Goal: Task Accomplishment & Management: Manage account settings

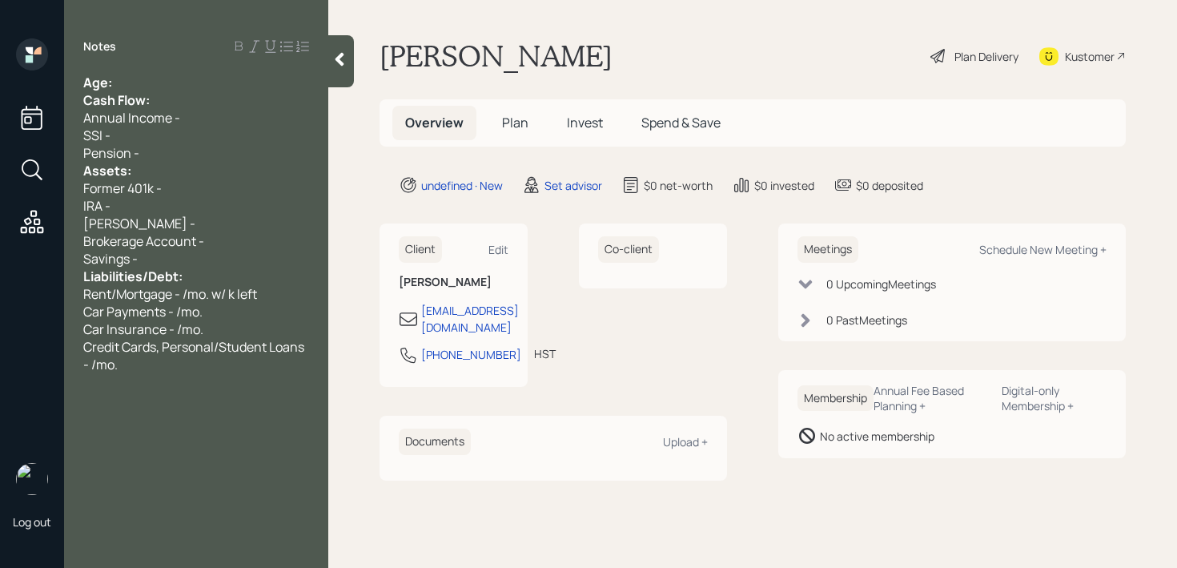
click at [242, 78] on div "Age:" at bounding box center [196, 83] width 226 height 18
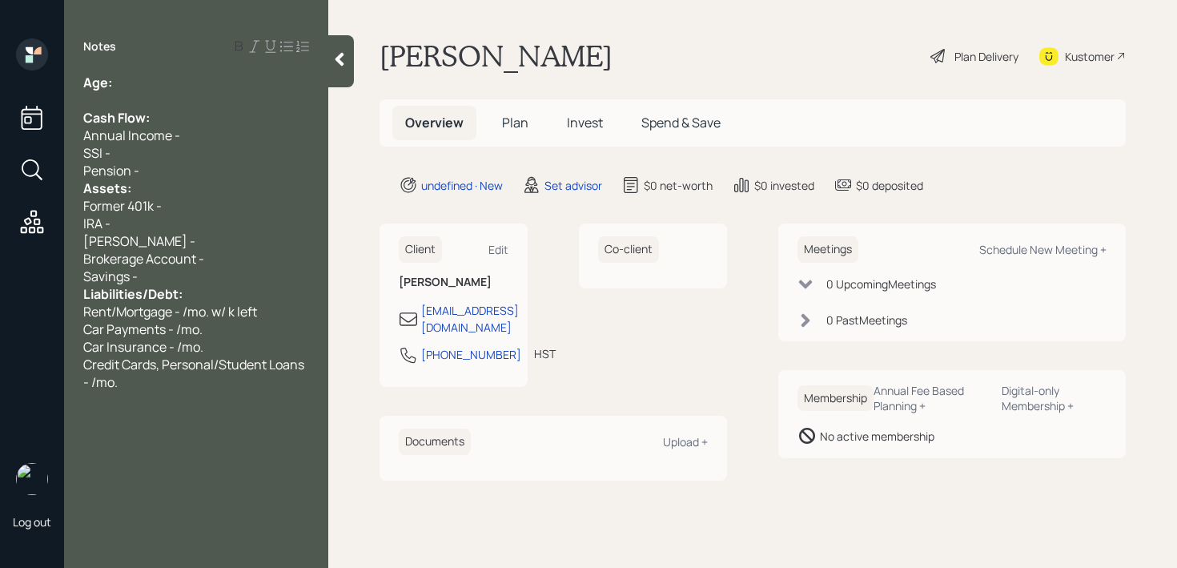
click at [199, 174] on div "Pension -" at bounding box center [196, 171] width 226 height 18
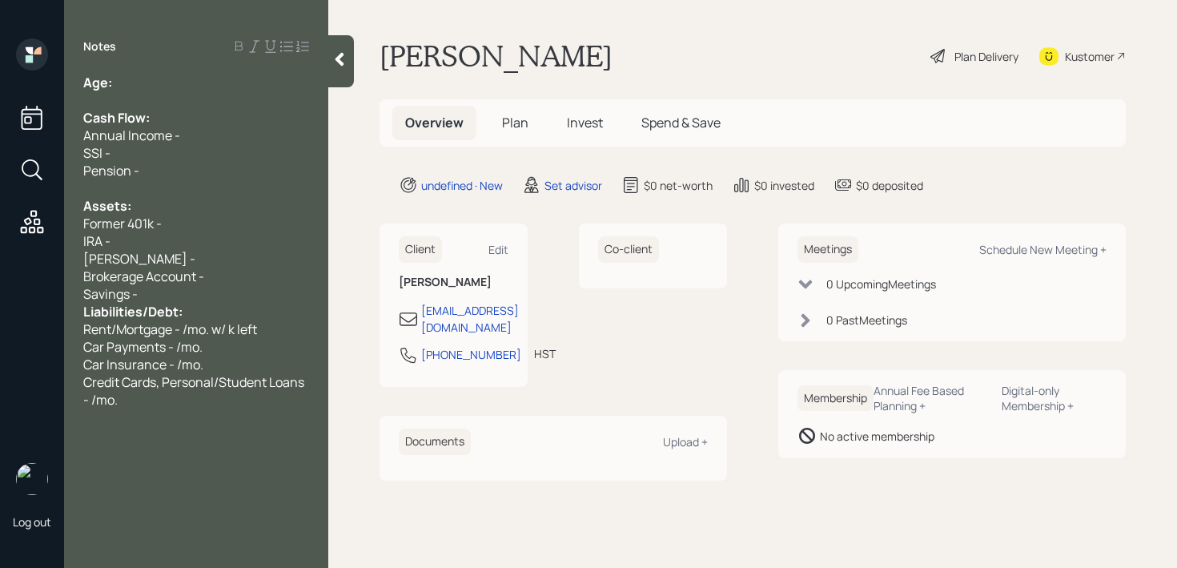
click at [183, 258] on div "[PERSON_NAME] -" at bounding box center [196, 259] width 226 height 18
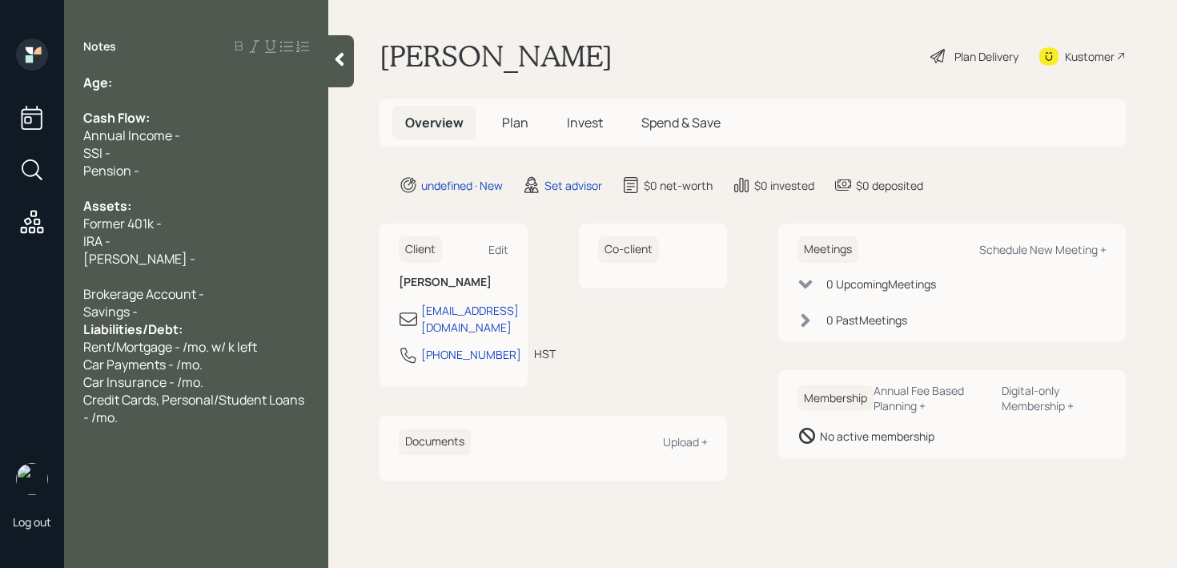
click at [207, 303] on div "Savings -" at bounding box center [196, 312] width 226 height 18
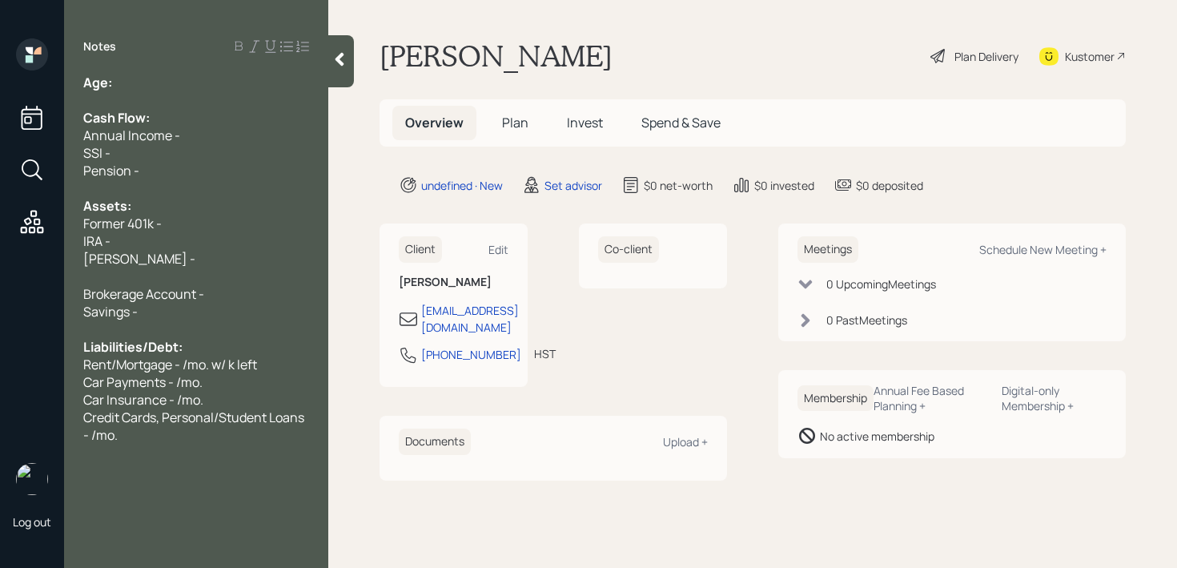
click at [188, 258] on div "[PERSON_NAME] -" at bounding box center [196, 259] width 226 height 18
click at [188, 263] on div "[PERSON_NAME] -" at bounding box center [196, 259] width 226 height 18
click at [189, 276] on div at bounding box center [196, 276] width 226 height 18
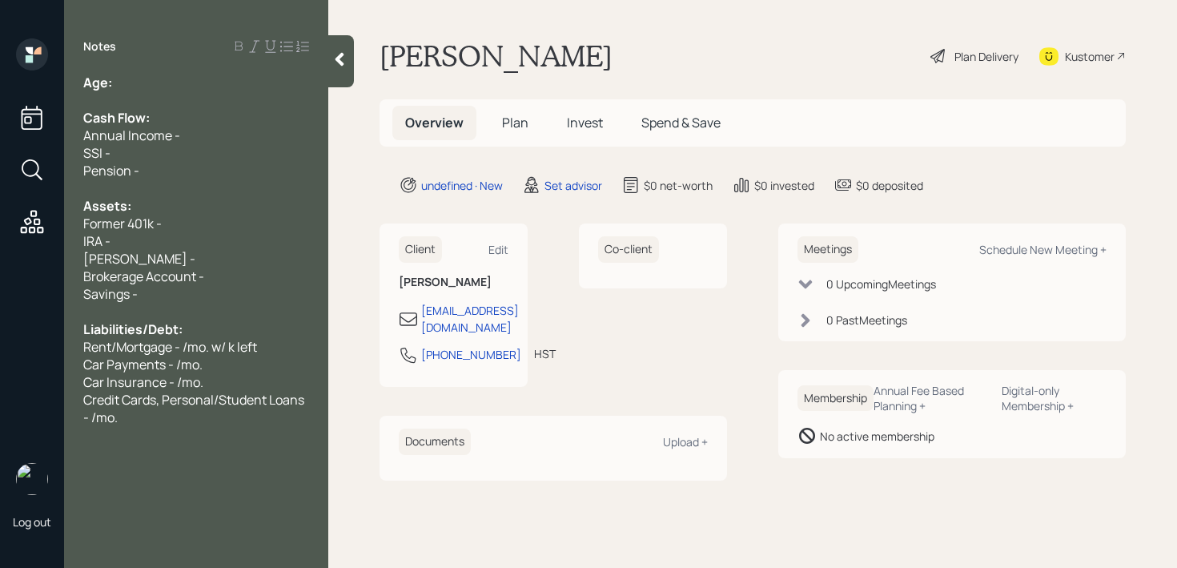
click at [228, 219] on div "Former 401k -" at bounding box center [196, 224] width 226 height 18
click at [164, 223] on span "Former 401k - k" at bounding box center [126, 224] width 87 height 18
click at [215, 225] on div "Former 401k - 110k" at bounding box center [196, 224] width 226 height 18
drag, startPoint x: 224, startPoint y: 217, endPoint x: 84, endPoint y: 217, distance: 140.1
click at [105, 217] on div "Former 401k - 110k" at bounding box center [196, 224] width 226 height 18
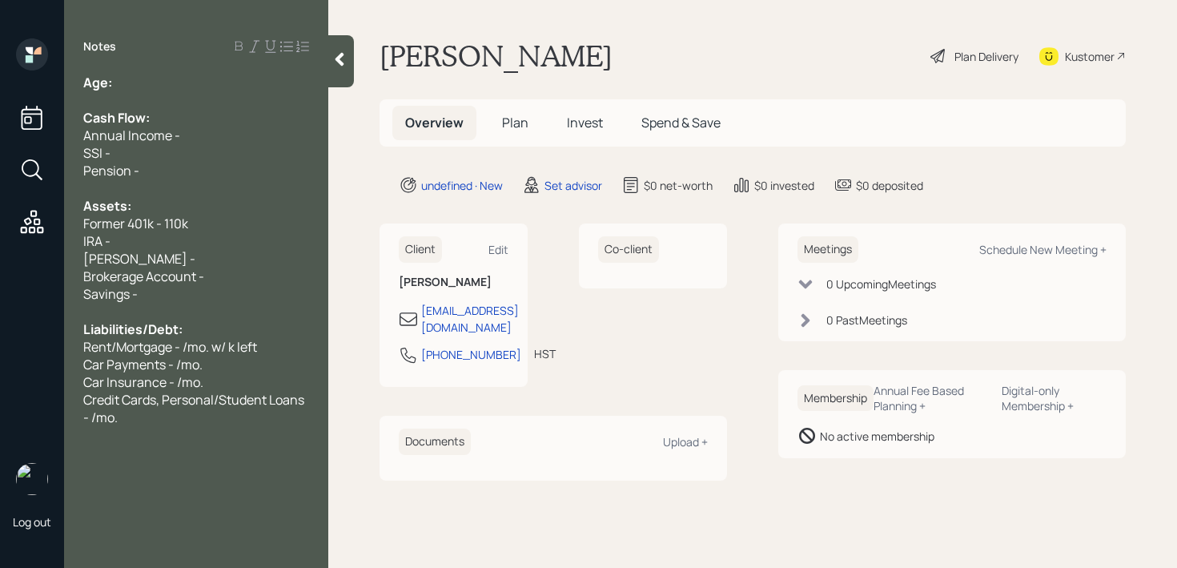
click at [181, 243] on div "IRA -" at bounding box center [196, 241] width 226 height 18
click at [181, 287] on div "Savings -" at bounding box center [196, 294] width 226 height 18
click at [191, 256] on div "[PERSON_NAME] -" at bounding box center [196, 259] width 226 height 18
drag, startPoint x: 191, startPoint y: 256, endPoint x: 54, endPoint y: 231, distance: 139.2
click at [54, 231] on div "Log out Notes Age: Cash Flow: Annual Income - SSI - Pension - Assets: Former 40…" at bounding box center [588, 284] width 1177 height 568
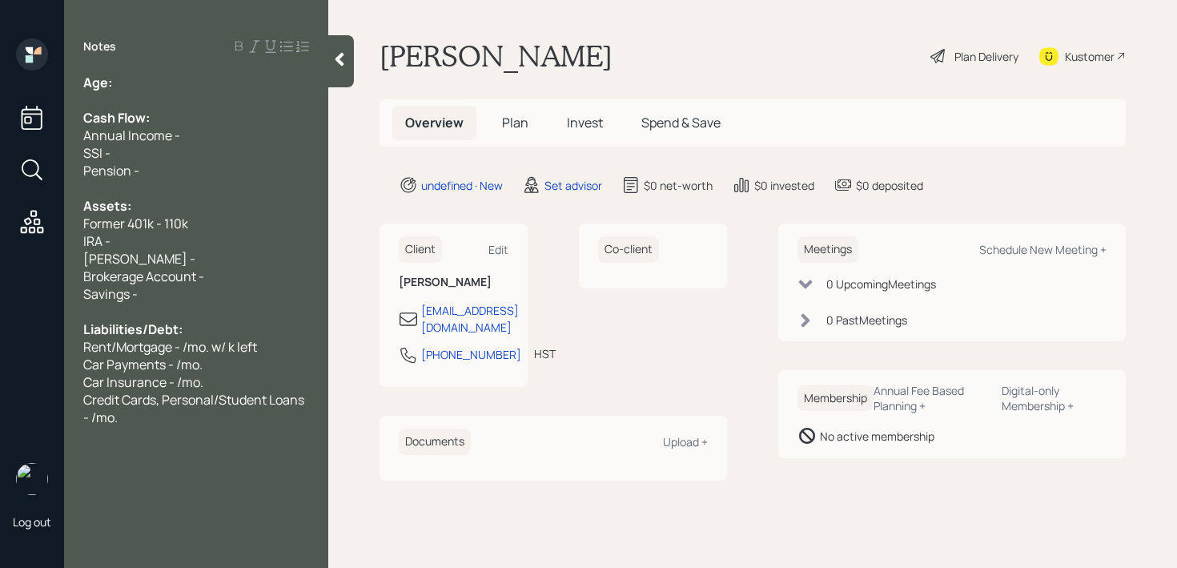
click at [192, 250] on div "[PERSON_NAME] -" at bounding box center [196, 259] width 226 height 18
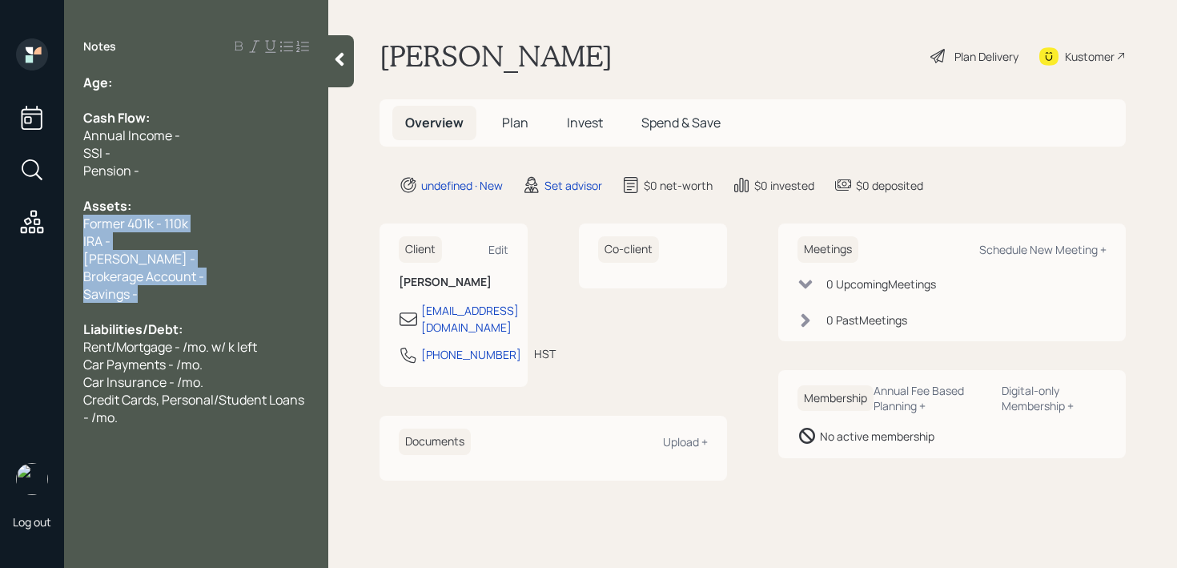
drag, startPoint x: 180, startPoint y: 297, endPoint x: 77, endPoint y: 225, distance: 125.9
click at [77, 225] on div "Age: Cash Flow: Annual Income - SSI - Pension - Assets: Former 401k - 110k IRA …" at bounding box center [196, 250] width 264 height 352
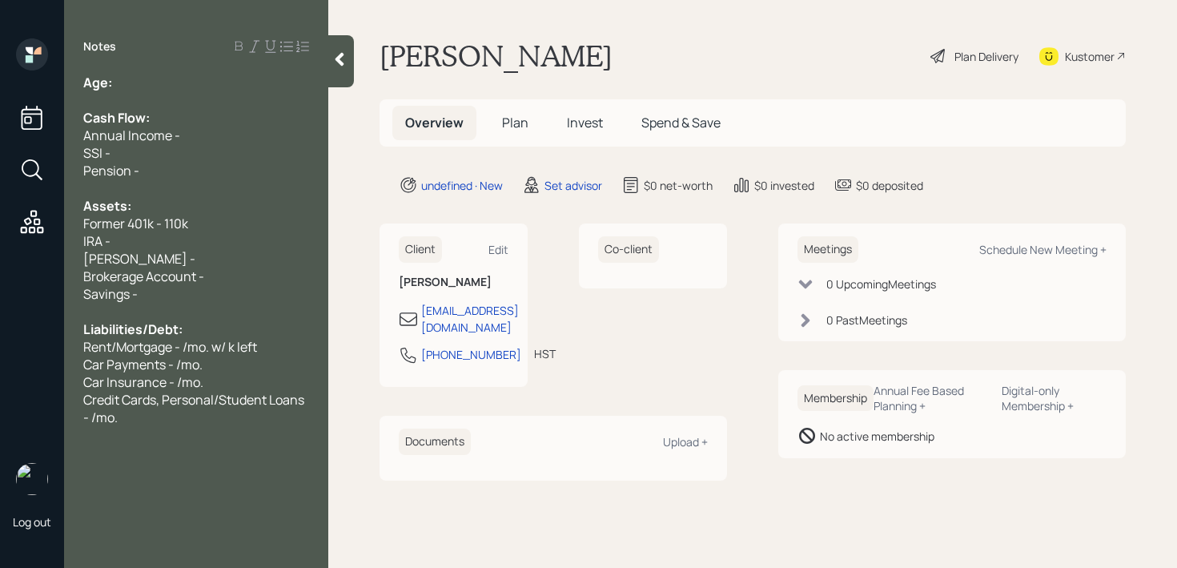
click at [108, 231] on span "Former 401k - 110k" at bounding box center [135, 224] width 105 height 18
drag, startPoint x: 164, startPoint y: 302, endPoint x: 78, endPoint y: 232, distance: 110.4
click at [78, 232] on div "Age: Cash Flow: Annual Income - SSI - Pension - Assets: Former 401k - 110k IRA …" at bounding box center [196, 250] width 264 height 352
click at [83, 235] on span "IRA -" at bounding box center [96, 241] width 27 height 18
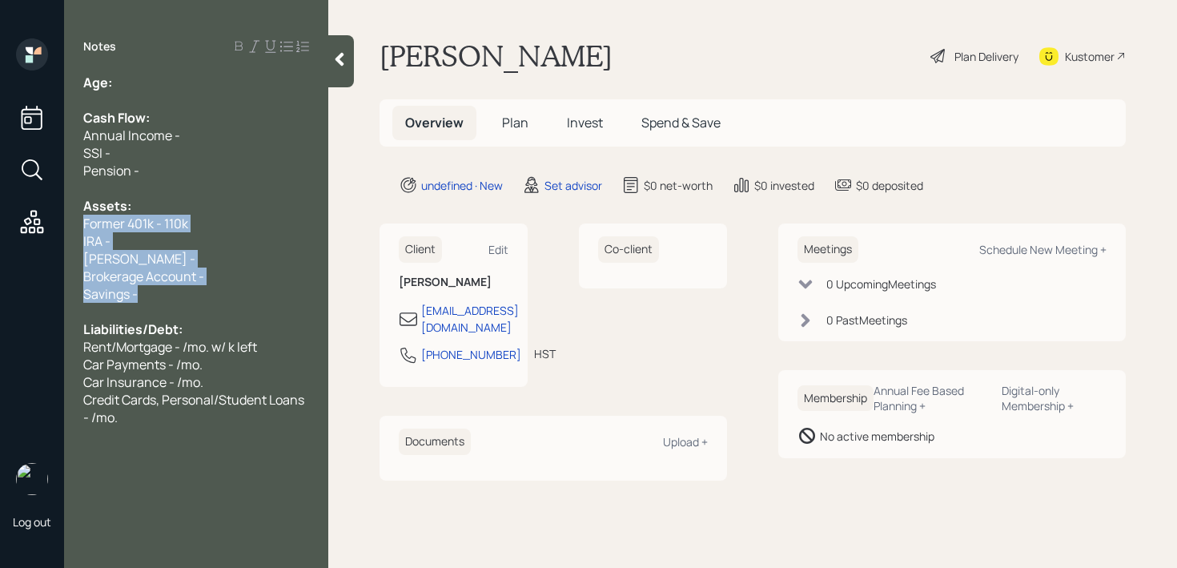
drag, startPoint x: 148, startPoint y: 295, endPoint x: 78, endPoint y: 221, distance: 101.9
click at [78, 221] on div "Age: Cash Flow: Annual Income - SSI - Pension - Assets: Former 401k - 110k IRA …" at bounding box center [196, 250] width 264 height 352
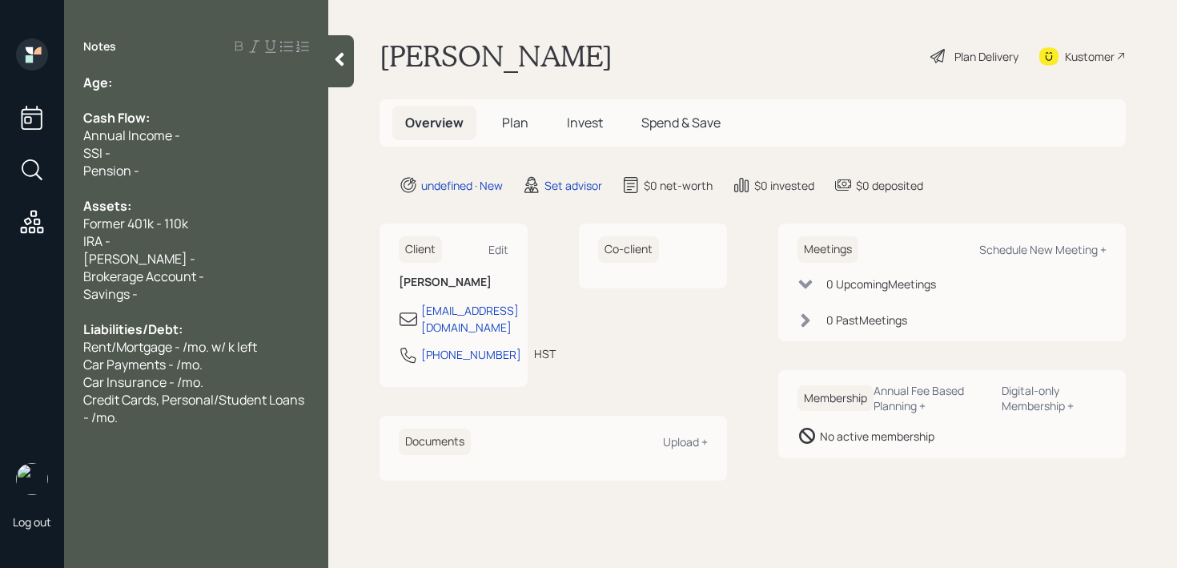
click at [152, 255] on div "[PERSON_NAME] -" at bounding box center [196, 259] width 226 height 18
drag, startPoint x: 152, startPoint y: 304, endPoint x: 114, endPoint y: 245, distance: 70.6
click at [114, 245] on div "Age: Cash Flow: Annual Income - SSI - Pension - Assets: Former 401k - 110k IRA …" at bounding box center [196, 250] width 226 height 352
